Goal: Find specific page/section: Find specific page/section

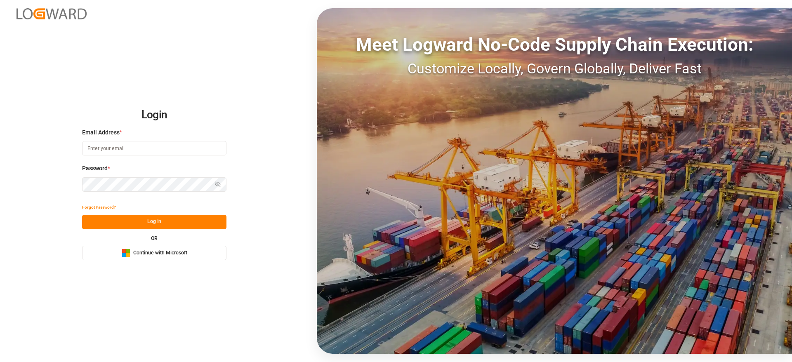
click at [178, 250] on span "Continue with Microsoft" at bounding box center [160, 253] width 54 height 7
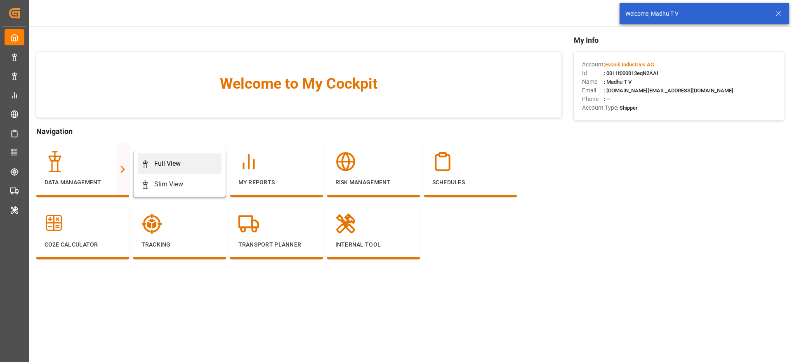
click at [182, 161] on div "Full View" at bounding box center [179, 164] width 77 height 10
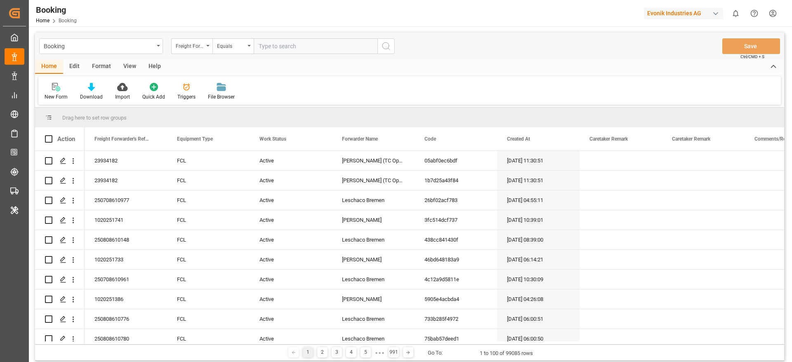
click at [102, 67] on div "Format" at bounding box center [101, 67] width 31 height 14
click at [48, 96] on div "Filter Rows" at bounding box center [57, 96] width 24 height 7
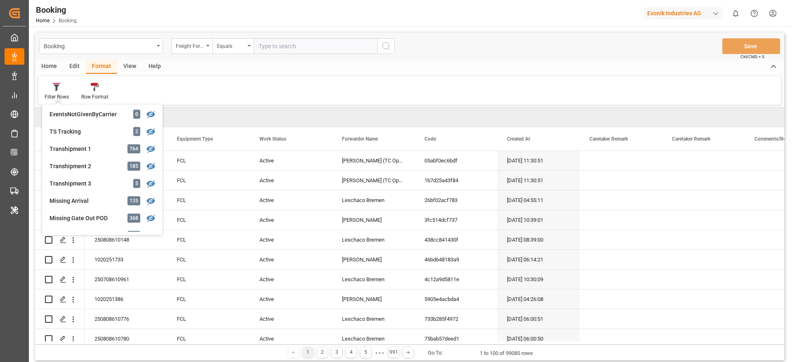
scroll to position [248, 0]
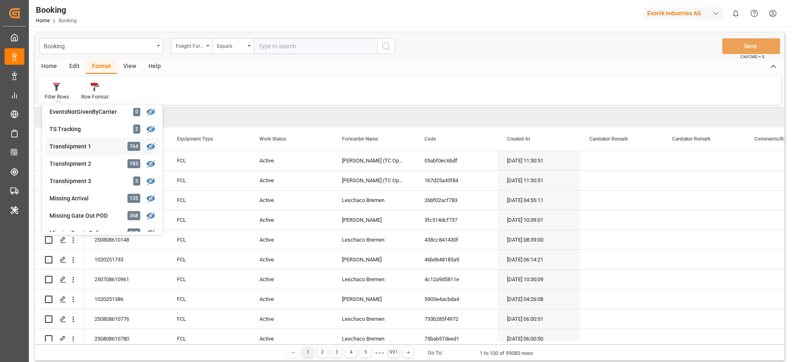
click at [67, 144] on div "Transhipment 1" at bounding box center [86, 146] width 72 height 9
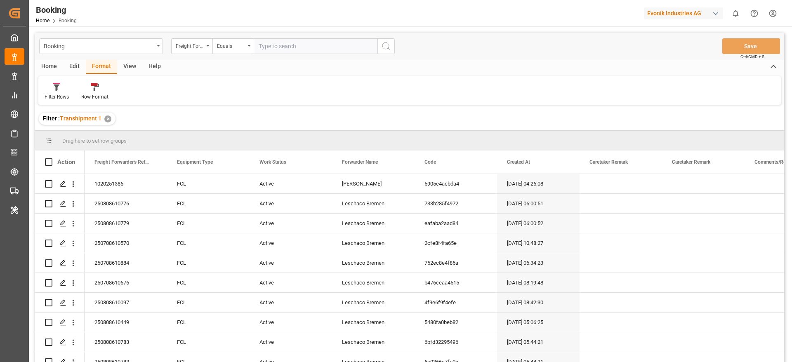
click at [133, 64] on div "View" at bounding box center [129, 67] width 25 height 14
click at [43, 89] on div "Default" at bounding box center [52, 92] width 28 height 18
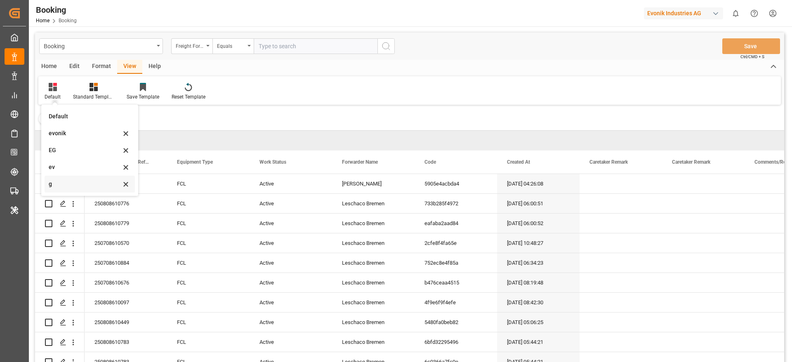
click at [64, 184] on div "g" at bounding box center [85, 184] width 72 height 9
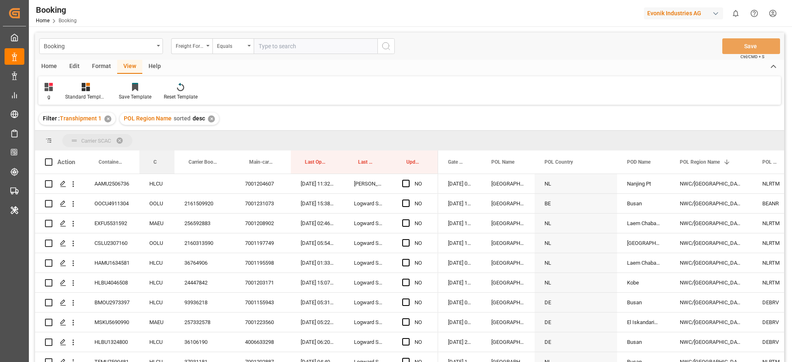
drag, startPoint x: 154, startPoint y: 157, endPoint x: 157, endPoint y: 147, distance: 10.3
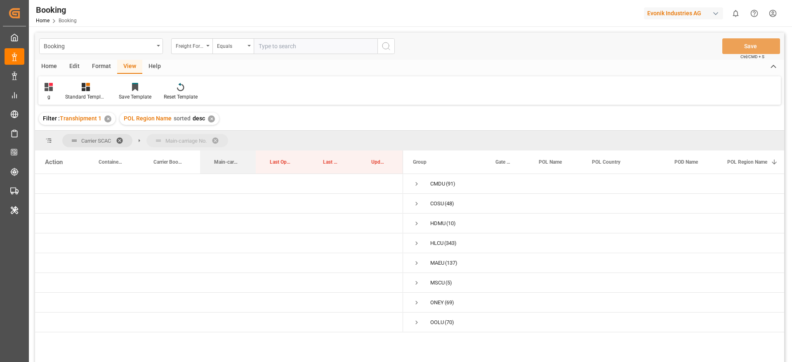
drag, startPoint x: 222, startPoint y: 161, endPoint x: 228, endPoint y: 142, distance: 19.6
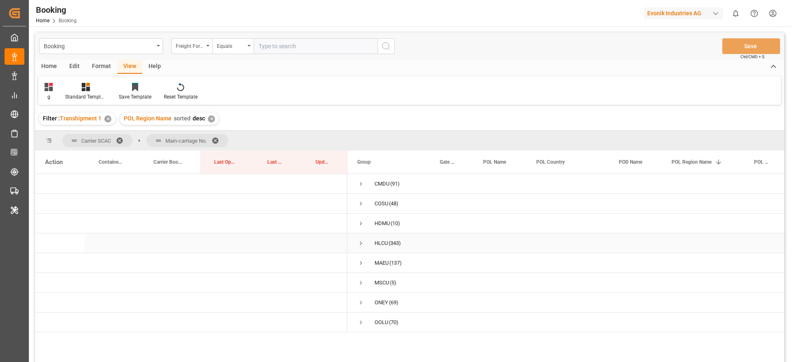
click at [364, 243] on span "Press SPACE to select this row." at bounding box center [360, 243] width 7 height 7
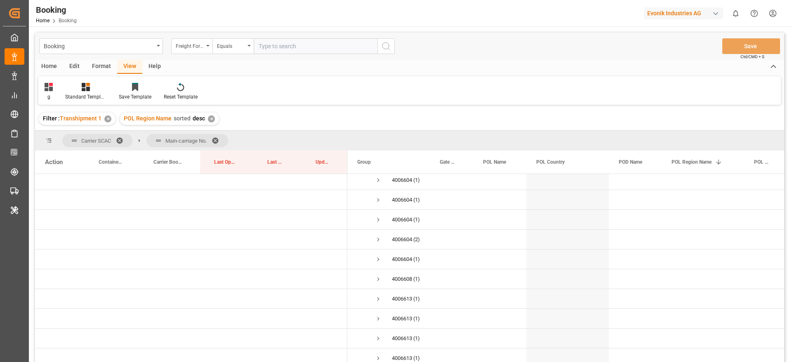
scroll to position [309, 0]
click at [378, 214] on span "Press SPACE to select this row." at bounding box center [378, 211] width 7 height 7
click at [379, 221] on span "Press SPACE to select this row." at bounding box center [378, 223] width 7 height 7
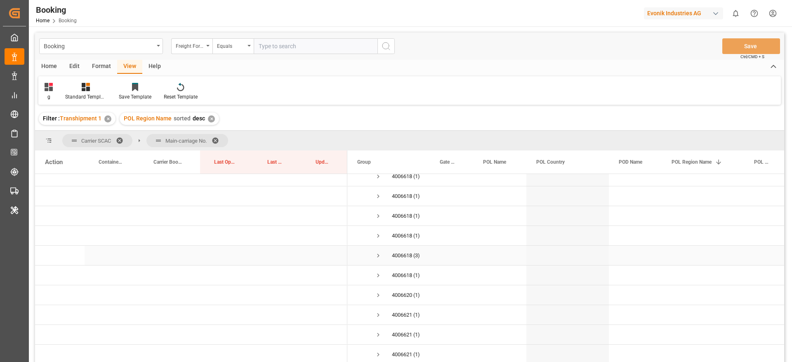
click at [377, 253] on span "Press SPACE to select this row." at bounding box center [378, 255] width 7 height 7
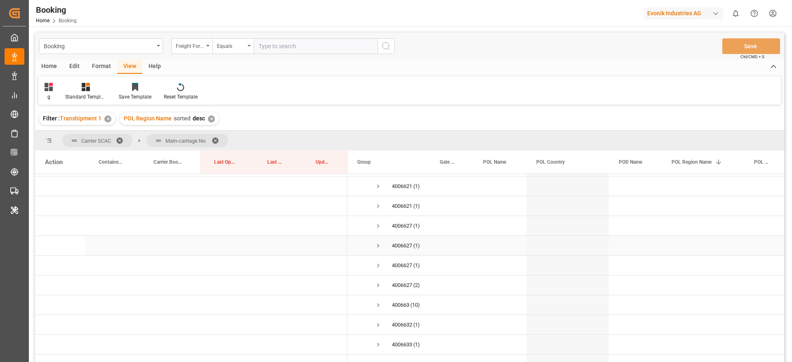
scroll to position [990, 0]
click at [378, 221] on span "Press SPACE to select this row." at bounding box center [378, 223] width 7 height 7
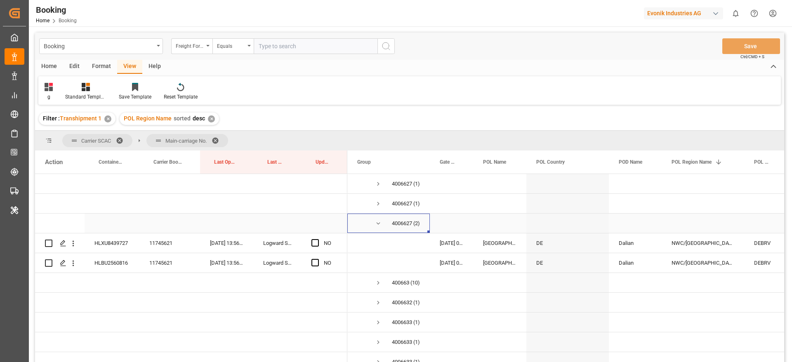
scroll to position [1052, 0]
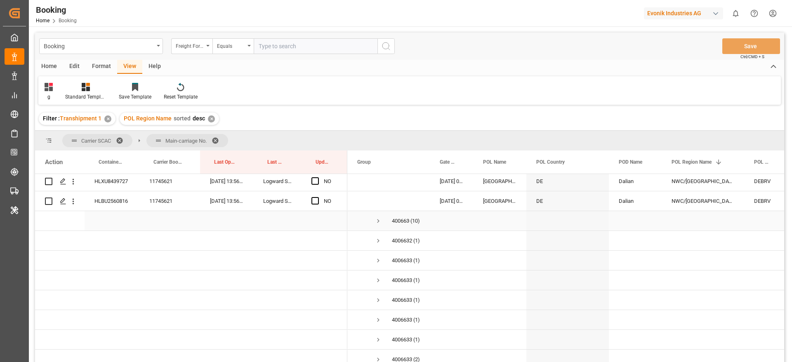
click at [378, 218] on span "Press SPACE to select this row." at bounding box center [378, 220] width 7 height 7
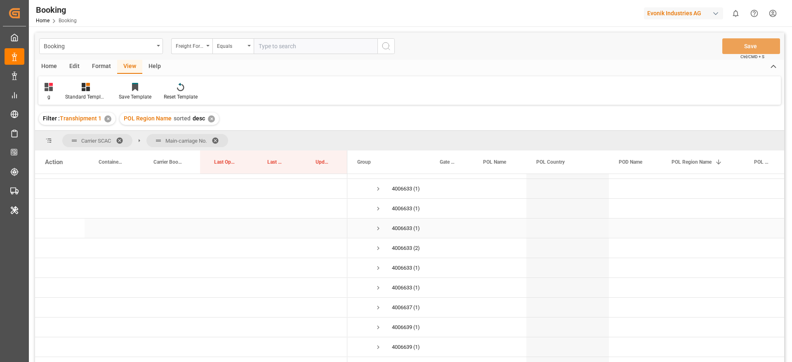
scroll to position [1424, 0]
click at [378, 190] on span "Press SPACE to select this row." at bounding box center [378, 186] width 7 height 19
click at [376, 279] on span "Press SPACE to select this row." at bounding box center [378, 277] width 7 height 7
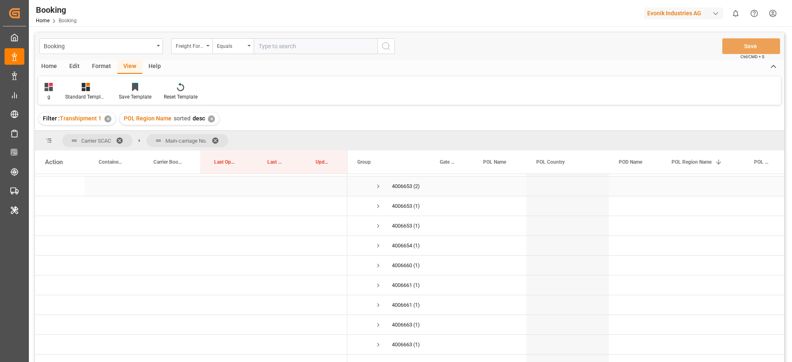
click at [378, 184] on span "Press SPACE to select this row." at bounding box center [378, 186] width 7 height 7
click at [378, 276] on span "Press SPACE to select this row." at bounding box center [378, 277] width 7 height 7
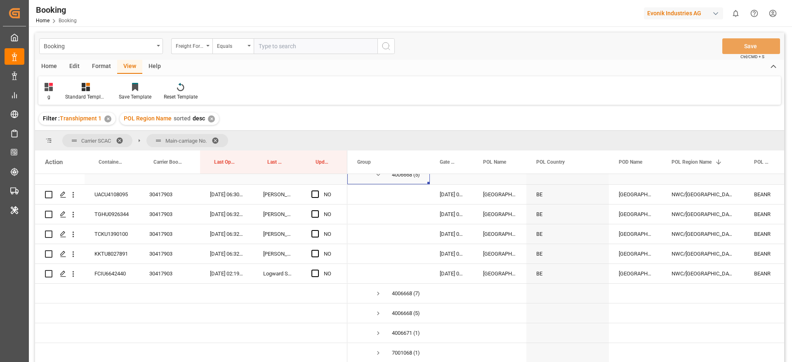
scroll to position [2228, 0]
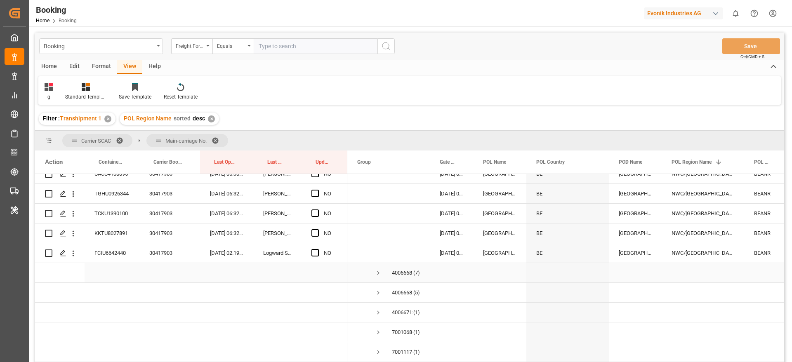
click at [380, 271] on span "Press SPACE to select this row." at bounding box center [378, 272] width 7 height 7
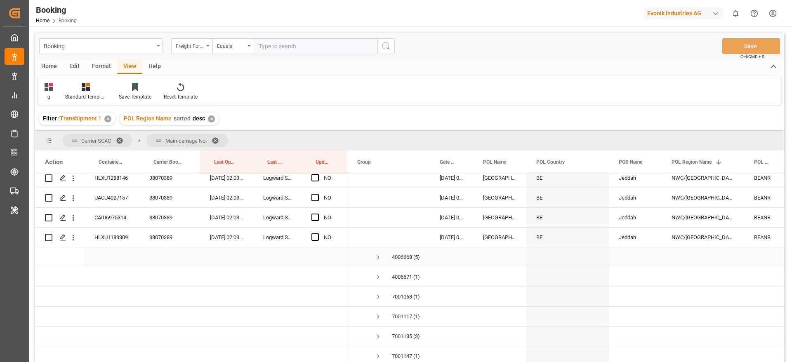
scroll to position [2414, 0]
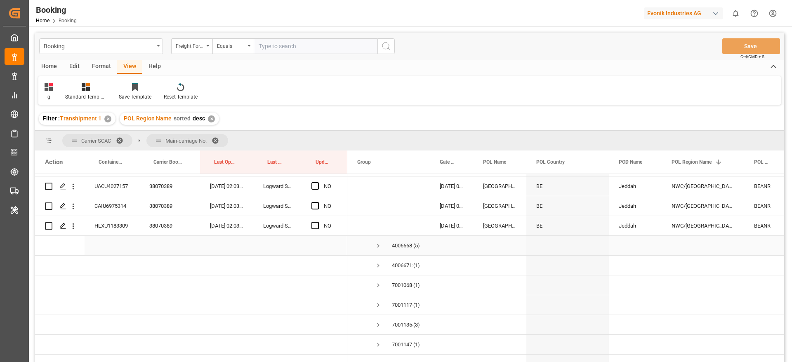
click at [380, 247] on span "Press SPACE to select this row." at bounding box center [378, 245] width 7 height 7
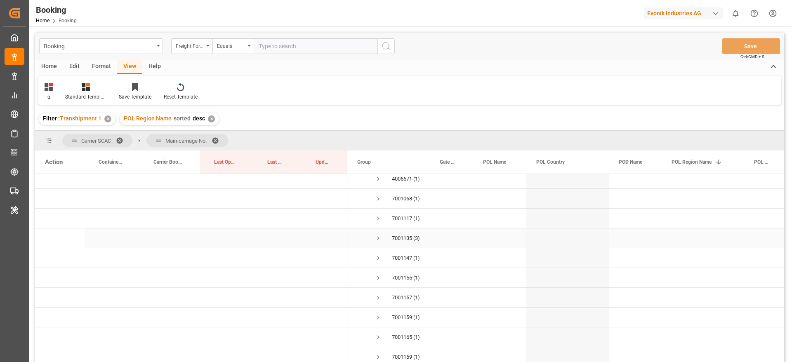
scroll to position [2538, 0]
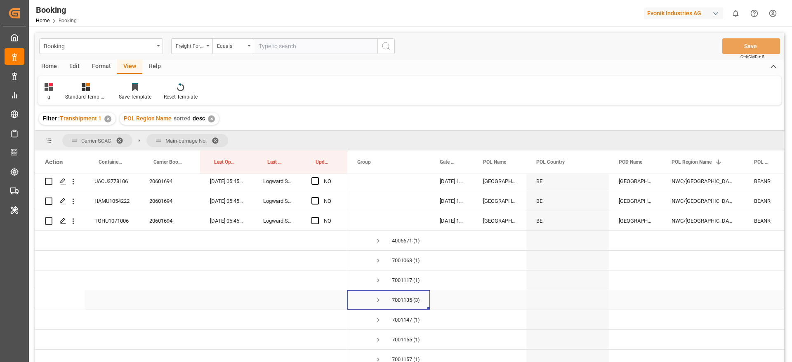
click at [378, 298] on span "Press SPACE to select this row." at bounding box center [378, 300] width 7 height 7
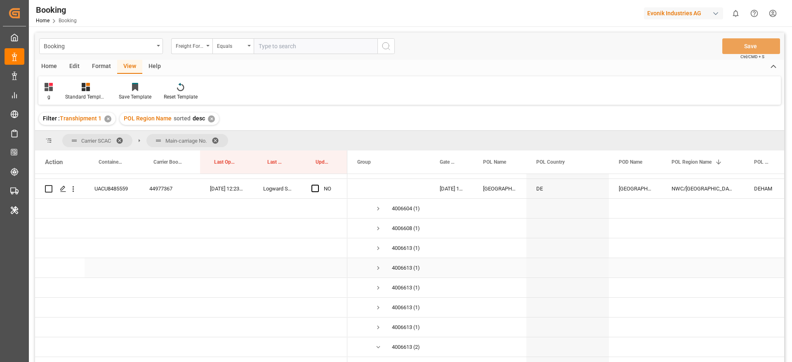
scroll to position [309, 0]
